Goal: Transaction & Acquisition: Purchase product/service

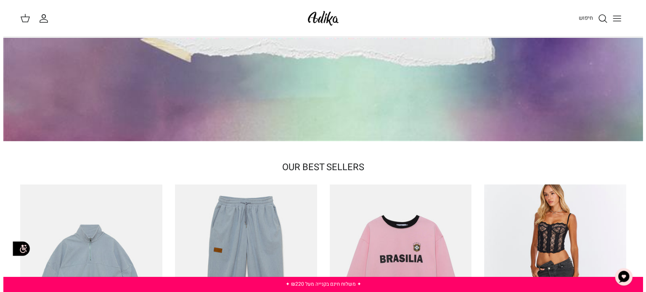
scroll to position [42, 0]
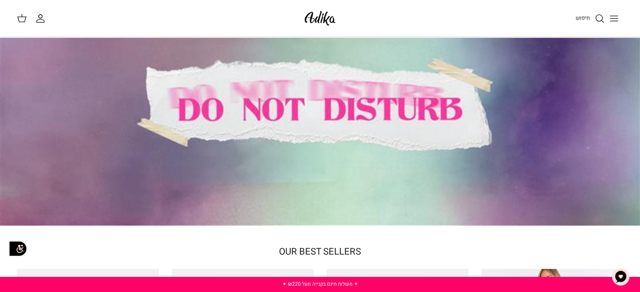
click at [615, 19] on icon "Toggle menu" at bounding box center [614, 18] width 10 height 10
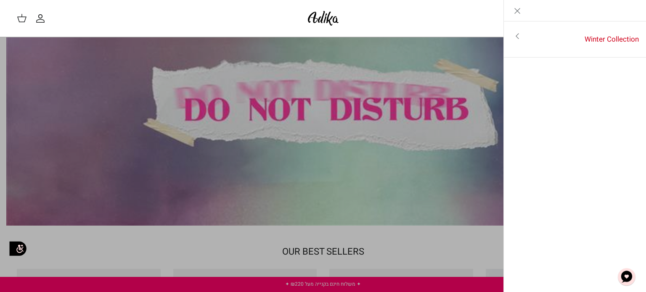
click at [518, 9] on icon "Close" at bounding box center [517, 11] width 10 height 10
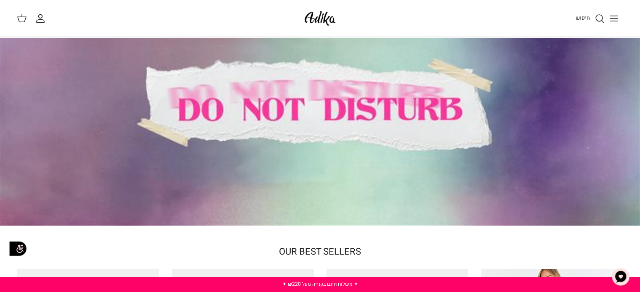
click at [597, 18] on icon "חיפוש" at bounding box center [599, 18] width 10 height 10
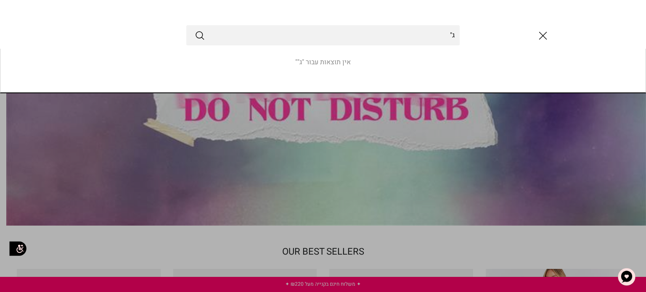
type input "ג"
type input "גינס"
click at [195, 30] on button "Submit" at bounding box center [200, 35] width 10 height 11
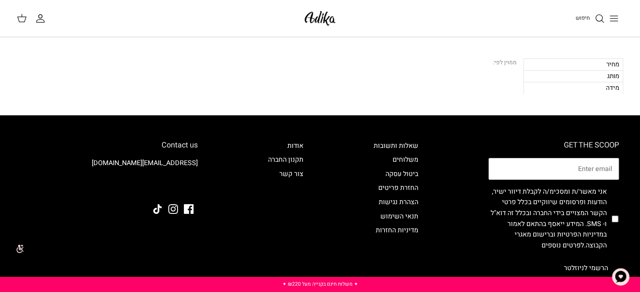
click at [622, 16] on button "Toggle menu" at bounding box center [614, 18] width 19 height 19
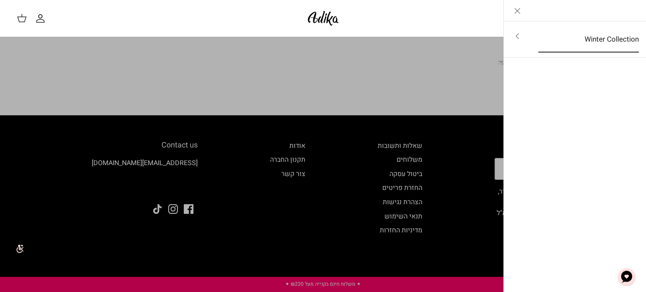
click at [547, 39] on link "Winter Collection" at bounding box center [589, 40] width 116 height 26
click at [598, 42] on link "לכל הפריטים" at bounding box center [575, 37] width 134 height 21
